Goal: Check status: Check status

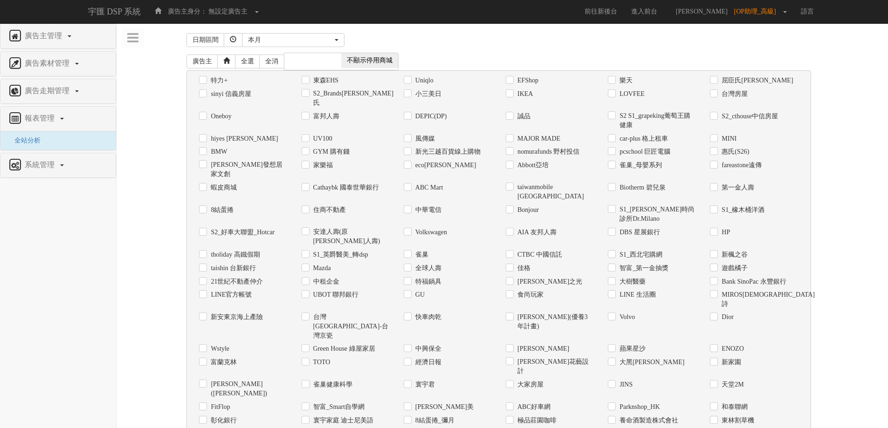
click at [434, 79] on label "Uniqlo" at bounding box center [423, 80] width 21 height 9
click at [410, 79] on input "Uniqlo" at bounding box center [407, 80] width 6 height 6
checkbox input "true"
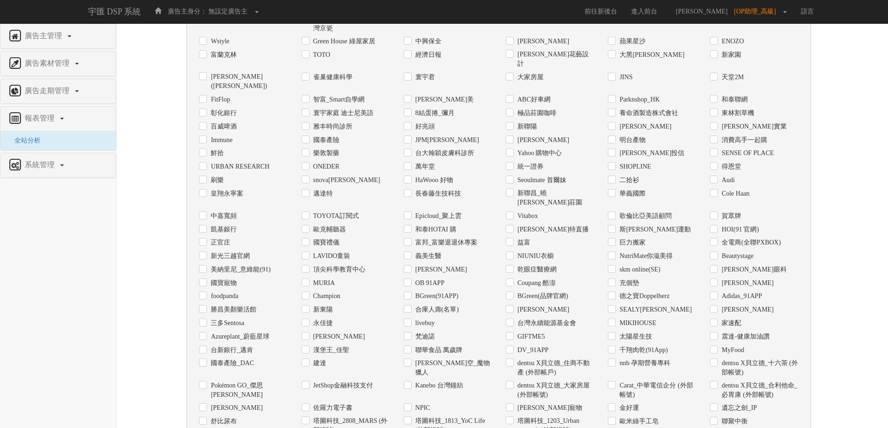
scroll to position [340, 0]
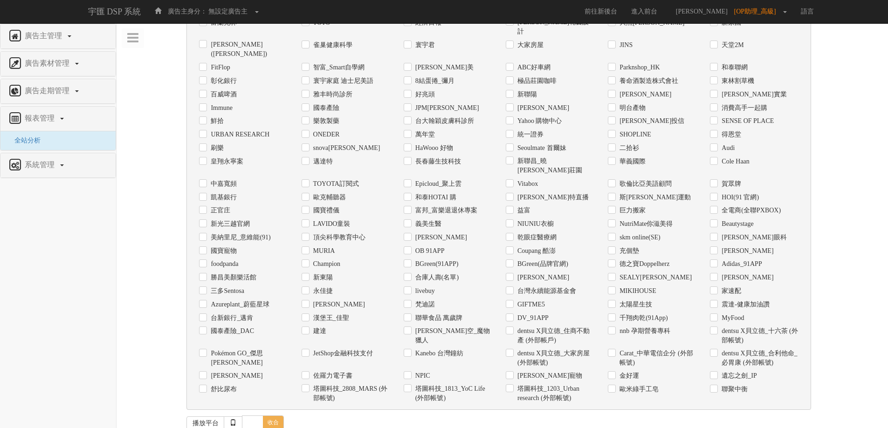
checkbox input "true"
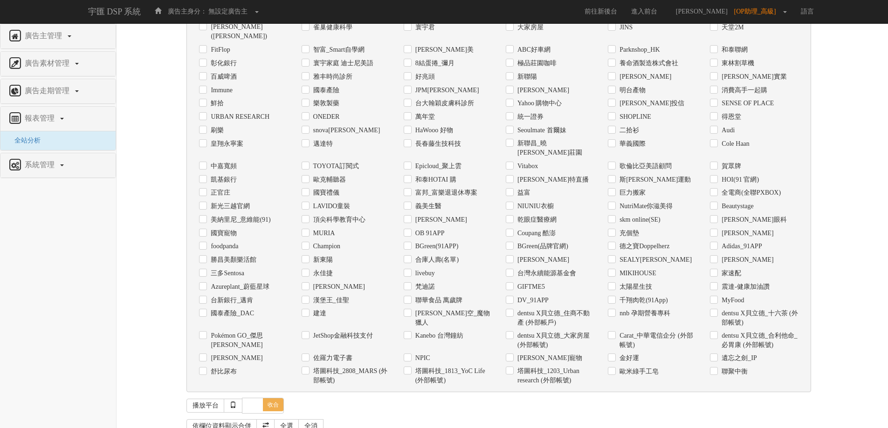
scroll to position [374, 0]
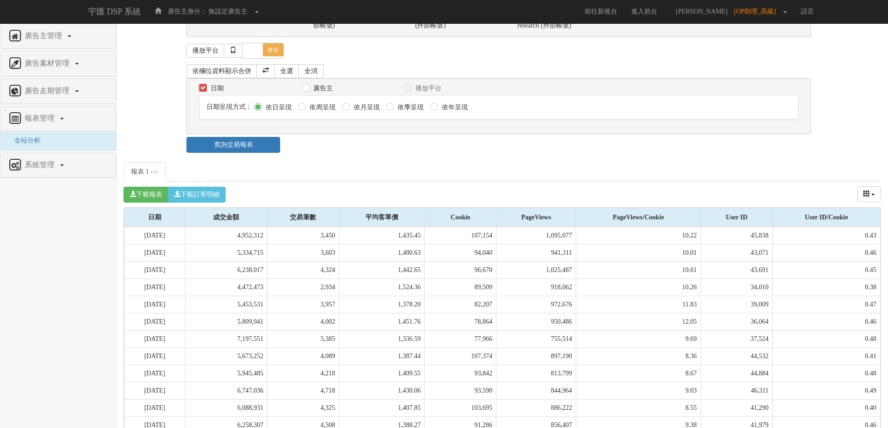
scroll to position [716, 0]
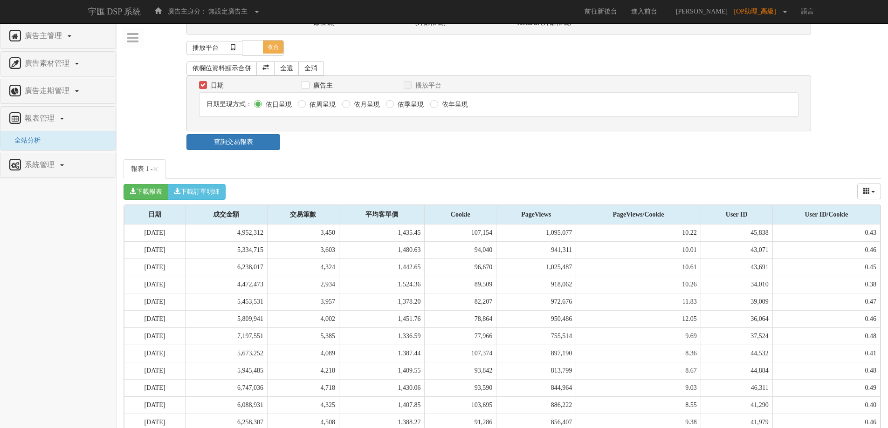
drag, startPoint x: 143, startPoint y: 379, endPoint x: 878, endPoint y: 375, distance: 735.3
copy tr "[DATE] 8,949,710 6,657 1,344.41 103,800 989,673 9.53 42,404 0.41"
